Goal: Check status: Check status

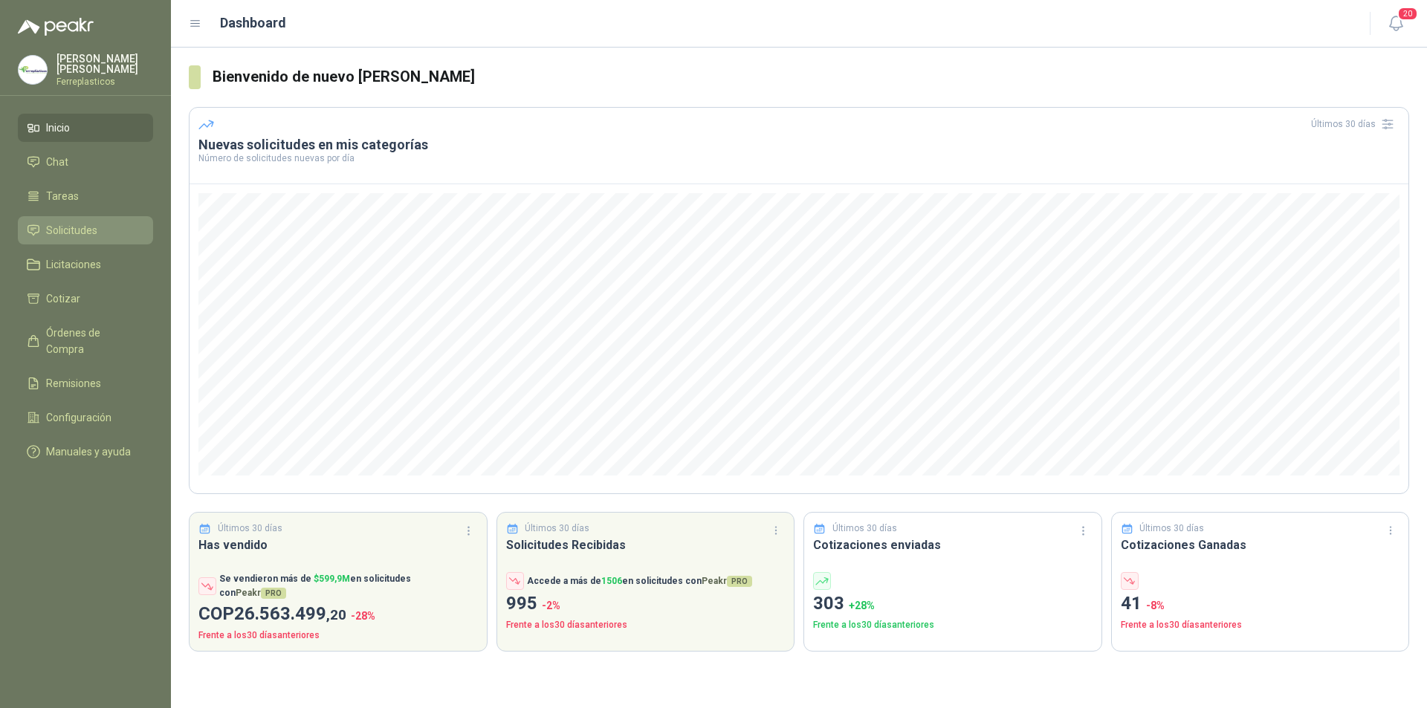
click at [85, 230] on span "Solicitudes" at bounding box center [71, 230] width 51 height 16
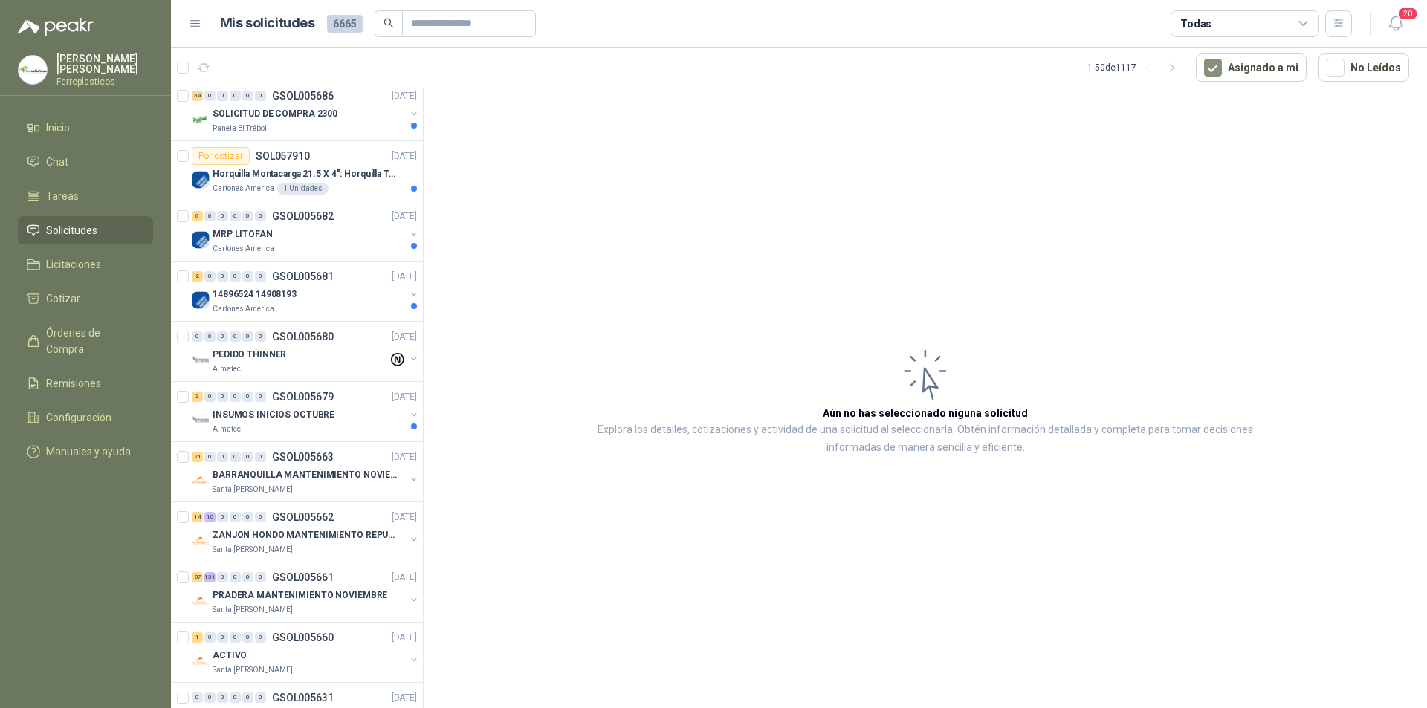
scroll to position [743, 0]
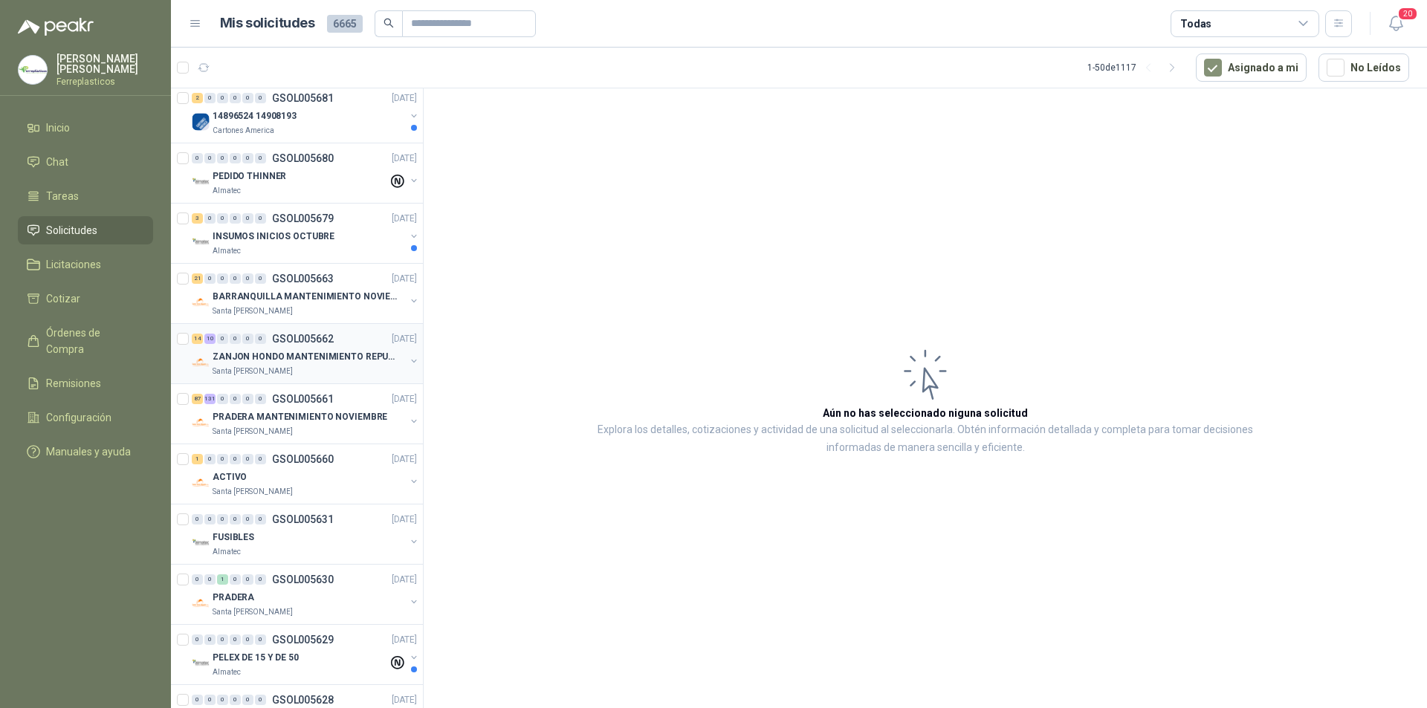
click at [355, 346] on div "14 10 0 0 0 0 GSOL005662 [DATE]" at bounding box center [306, 339] width 228 height 18
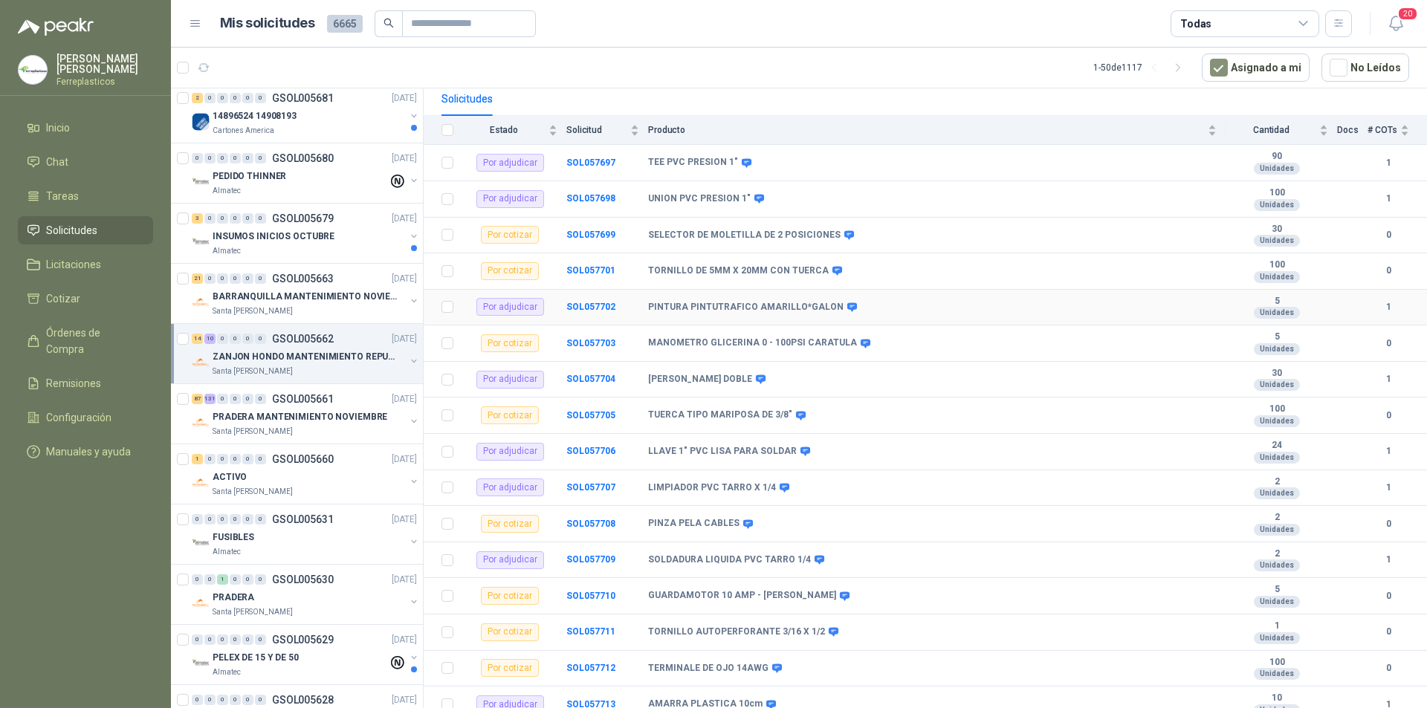
scroll to position [223, 0]
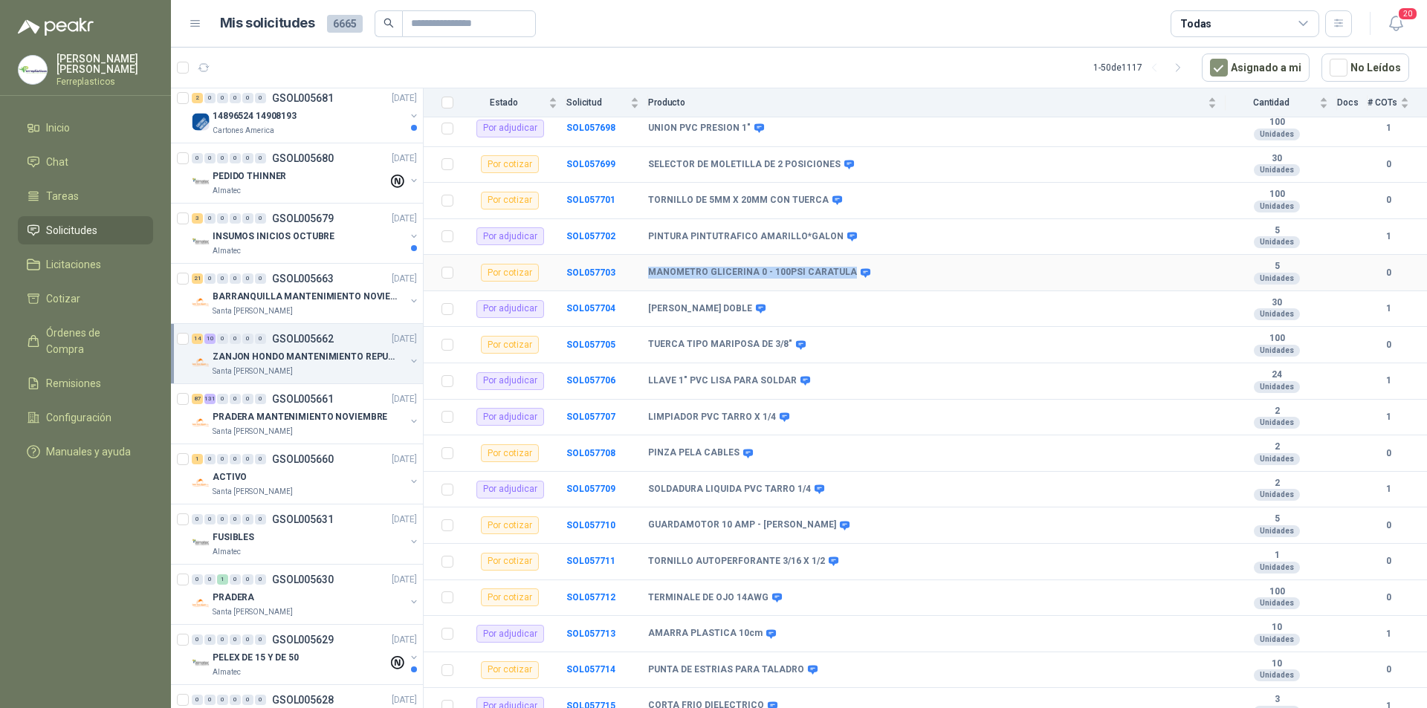
drag, startPoint x: 644, startPoint y: 261, endPoint x: 843, endPoint y: 254, distance: 199.3
click at [843, 255] on tr "Por cotizar SOL057703 MANOMETRO GLICERINA 0 - 100PSI CARATULA 5 Unidades 0" at bounding box center [925, 273] width 1003 height 36
copy tr "MANOMETRO GLICERINA 0 - 100PSI CARATULA"
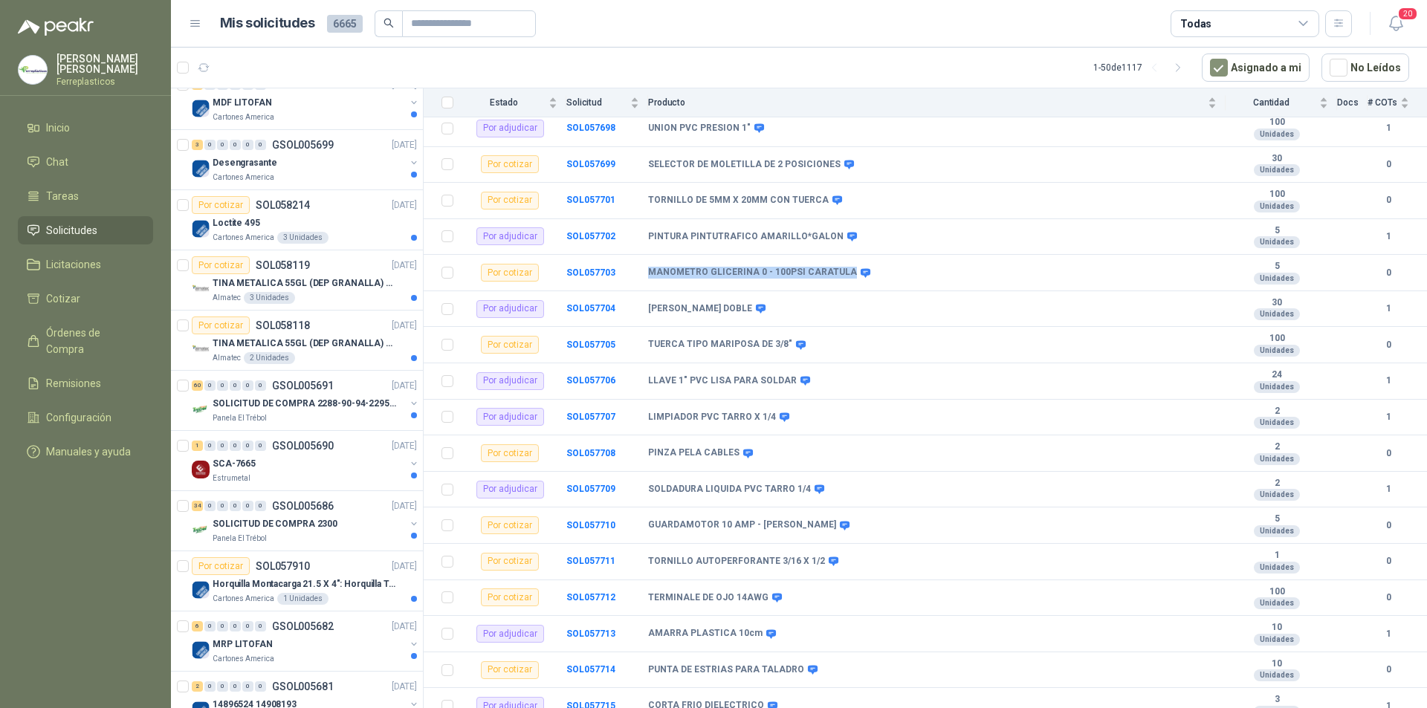
scroll to position [0, 0]
